Goal: Check status

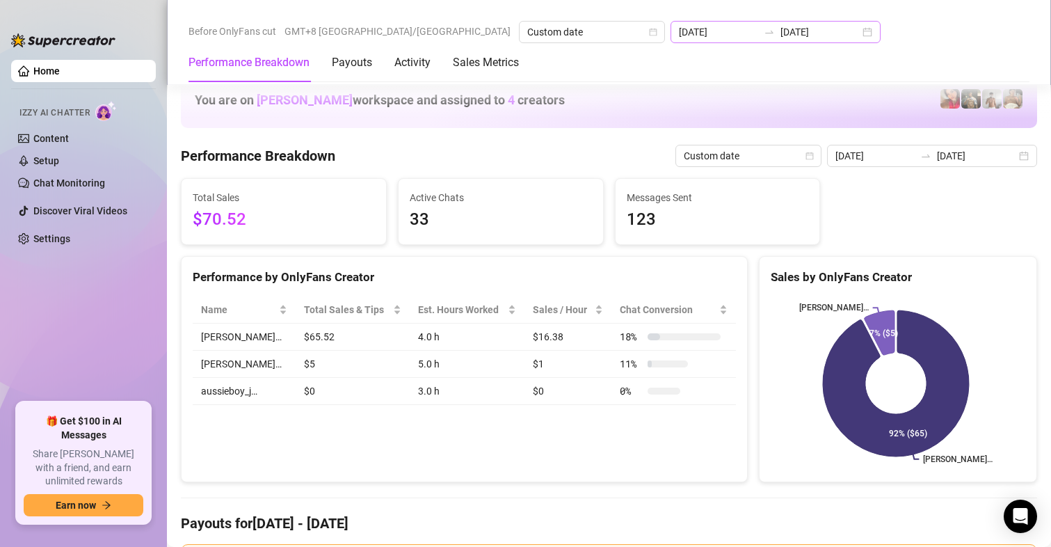
scroll to position [1797, 0]
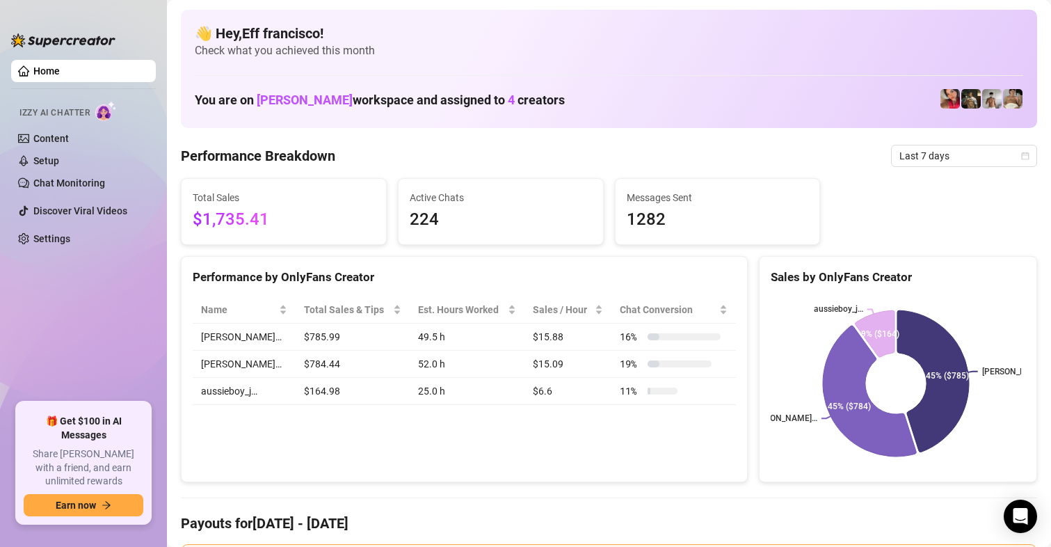
click at [917, 155] on span "Last 7 days" at bounding box center [964, 155] width 129 height 21
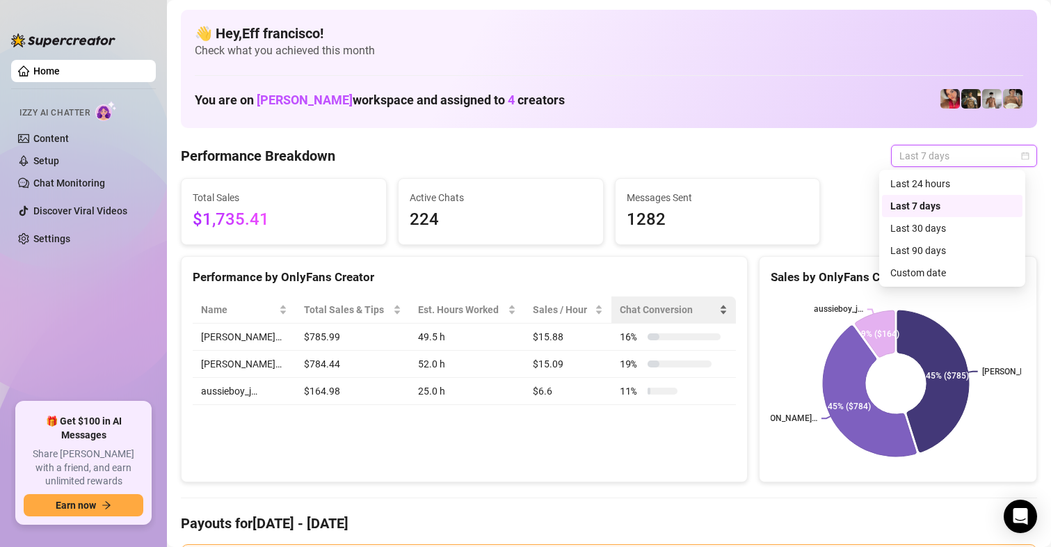
click at [654, 271] on div "Performance by OnlyFans Creator" at bounding box center [465, 272] width 566 height 30
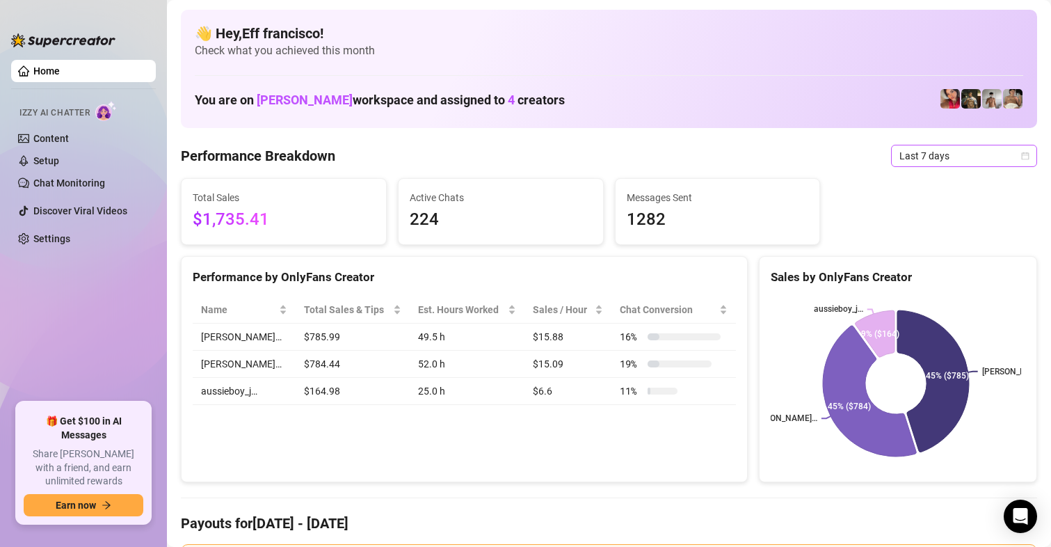
click at [941, 147] on span "Last 7 days" at bounding box center [964, 155] width 129 height 21
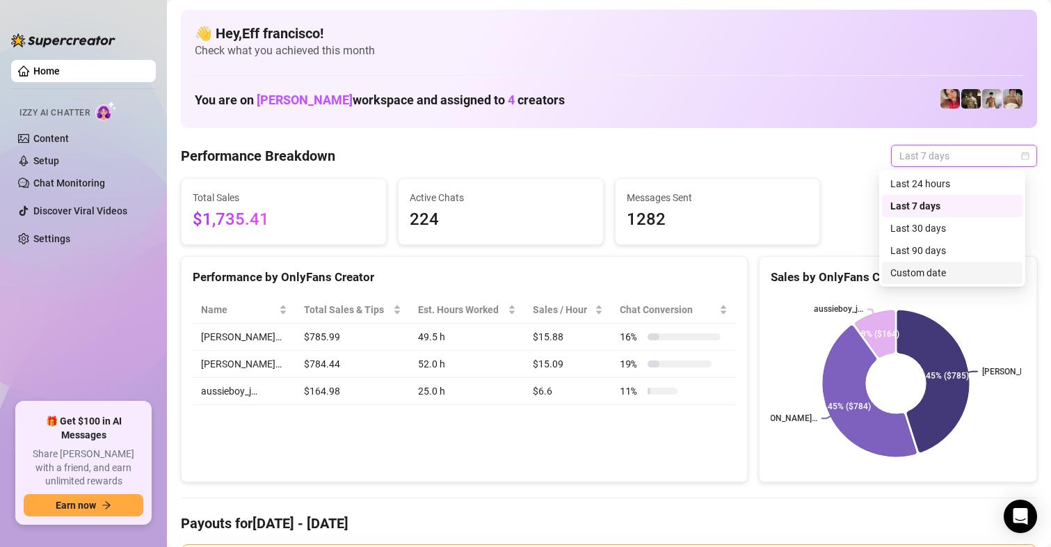
click at [936, 269] on div "Custom date" at bounding box center [953, 272] width 124 height 15
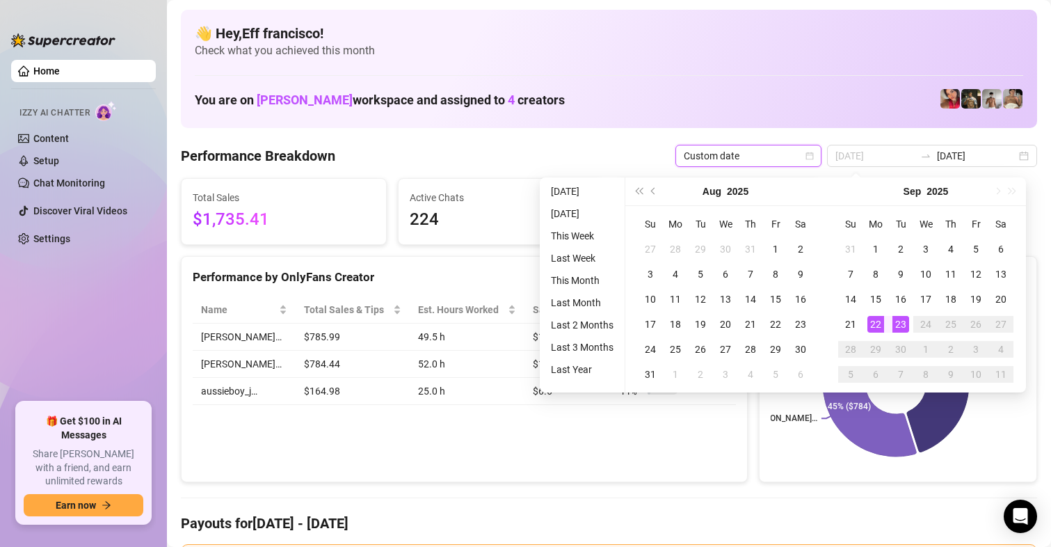
type input "[DATE]"
click at [898, 326] on div "23" at bounding box center [901, 324] width 17 height 17
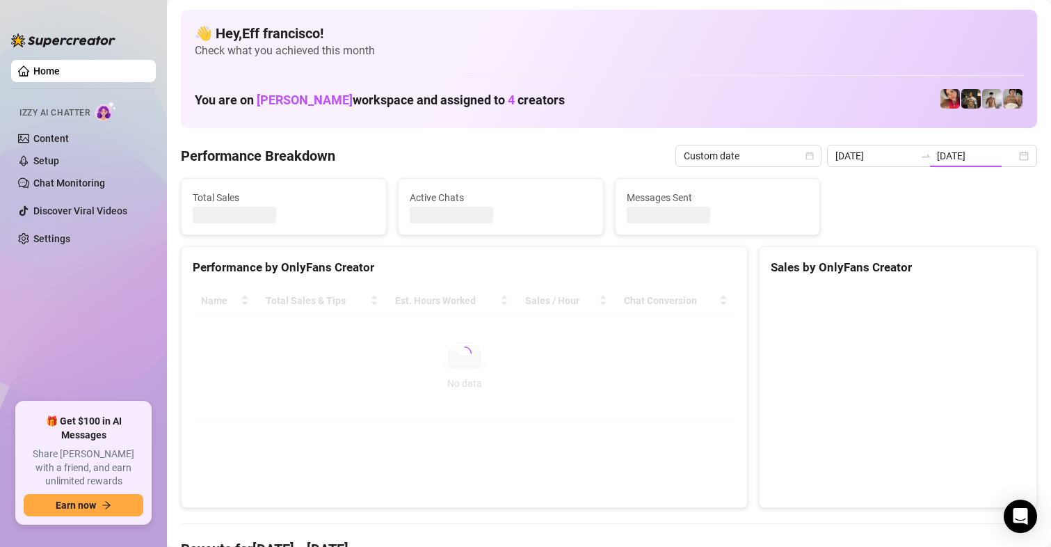
type input "[DATE]"
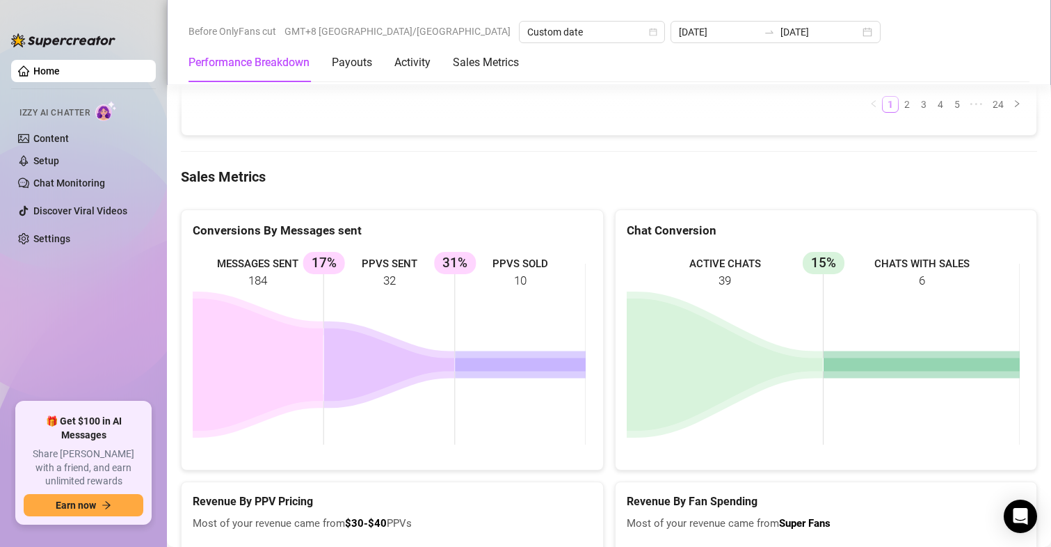
scroll to position [1957, 0]
